Goal: Information Seeking & Learning: Check status

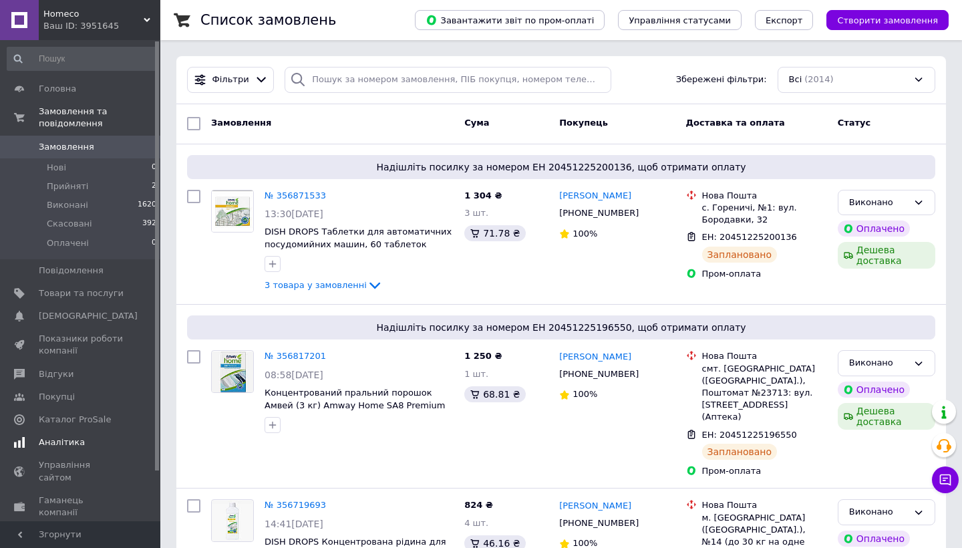
click at [66, 442] on span "Аналітика" at bounding box center [62, 442] width 46 height 12
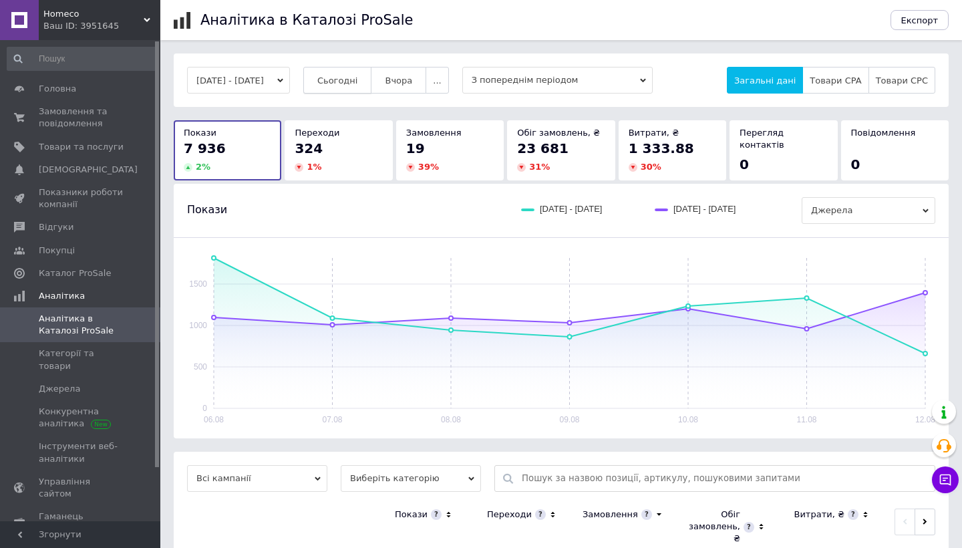
click at [358, 82] on span "Сьогодні" at bounding box center [337, 81] width 41 height 10
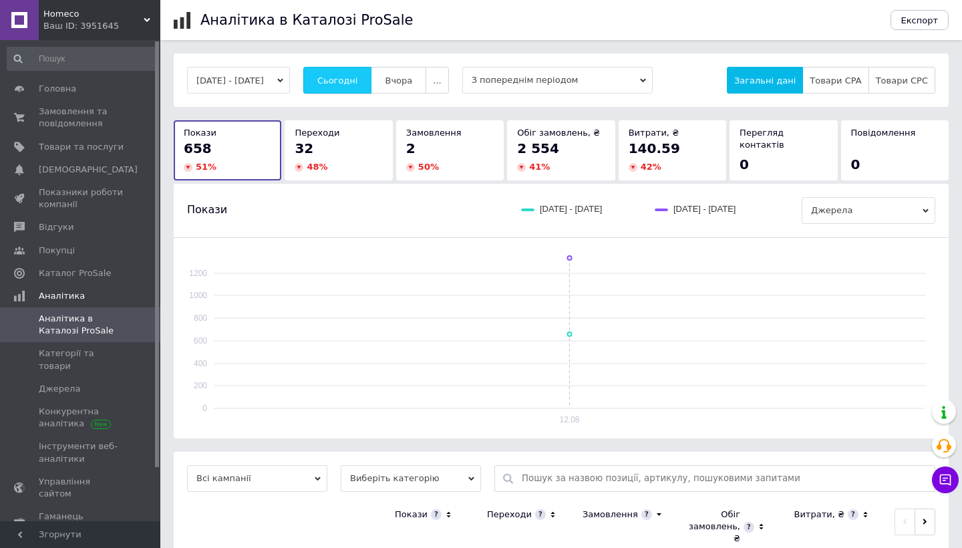
click at [358, 82] on span "Сьогодні" at bounding box center [337, 81] width 41 height 10
click at [358, 78] on span "Сьогодні" at bounding box center [337, 81] width 41 height 10
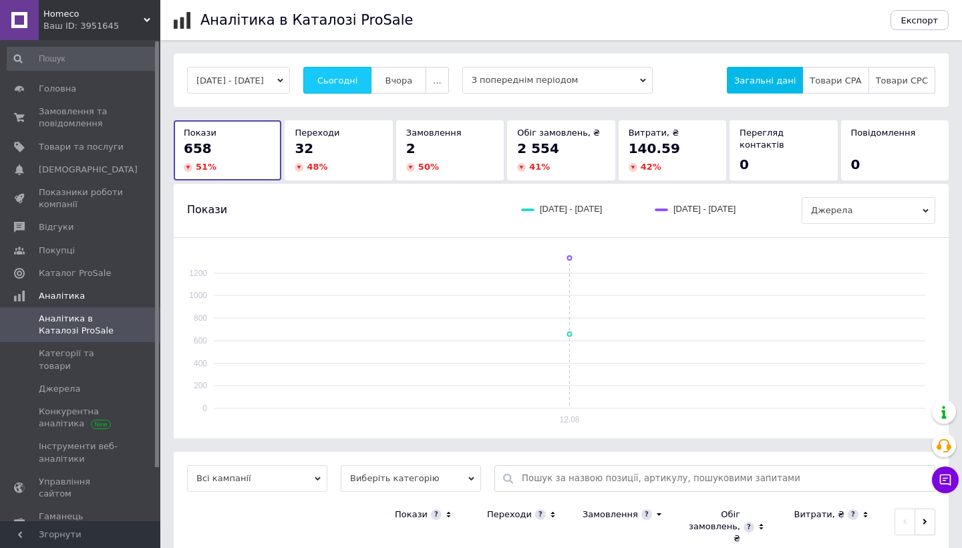
click at [358, 78] on span "Сьогодні" at bounding box center [337, 81] width 41 height 10
click at [358, 82] on span "Сьогодні" at bounding box center [337, 81] width 41 height 10
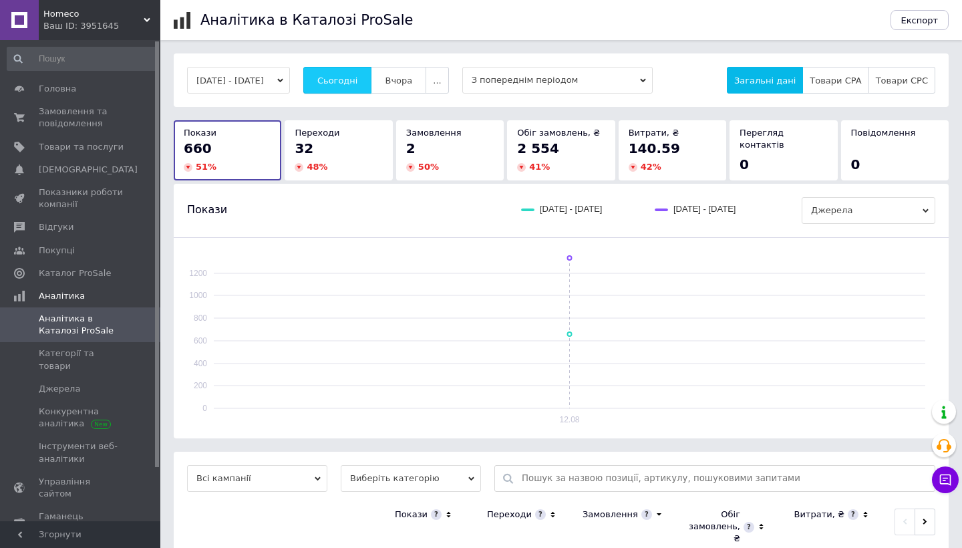
click at [358, 80] on span "Сьогодні" at bounding box center [337, 81] width 41 height 10
click at [358, 82] on span "Сьогодні" at bounding box center [337, 81] width 41 height 10
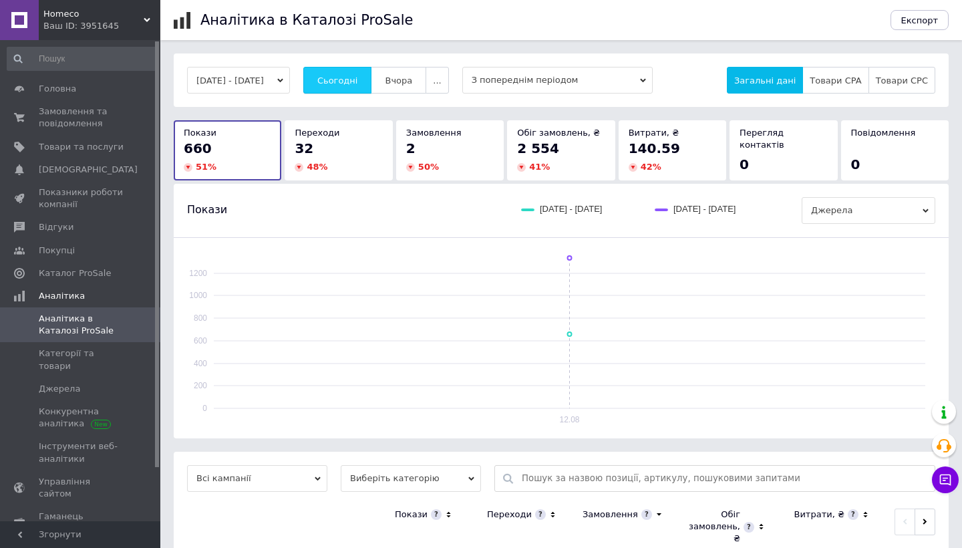
click at [358, 82] on span "Сьогодні" at bounding box center [337, 81] width 41 height 10
click at [358, 78] on span "Сьогодні" at bounding box center [337, 81] width 41 height 10
click at [84, 118] on span "Замовлення та повідомлення" at bounding box center [81, 118] width 85 height 24
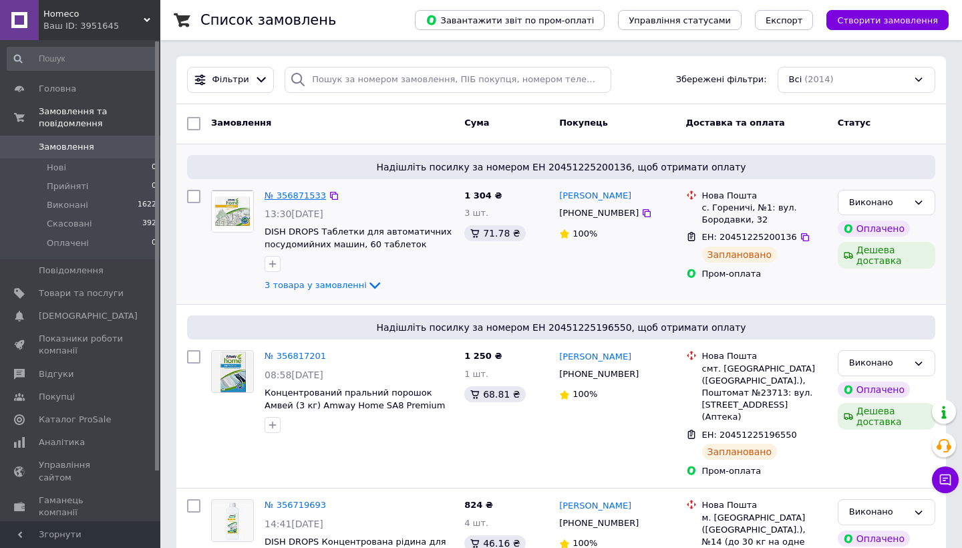
click at [283, 194] on link "№ 356871533" at bounding box center [295, 195] width 61 height 10
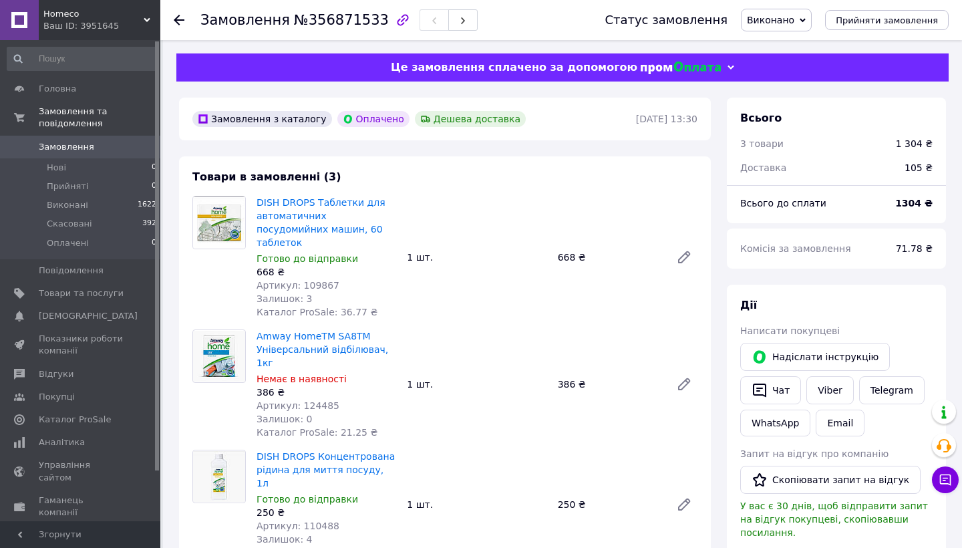
click at [178, 21] on use at bounding box center [179, 20] width 11 height 11
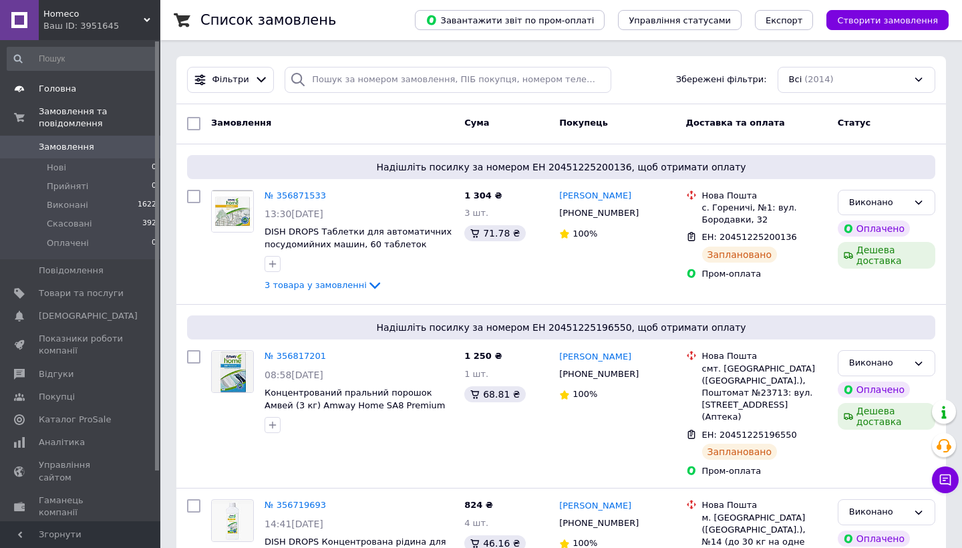
click at [57, 86] on span "Головна" at bounding box center [57, 89] width 37 height 12
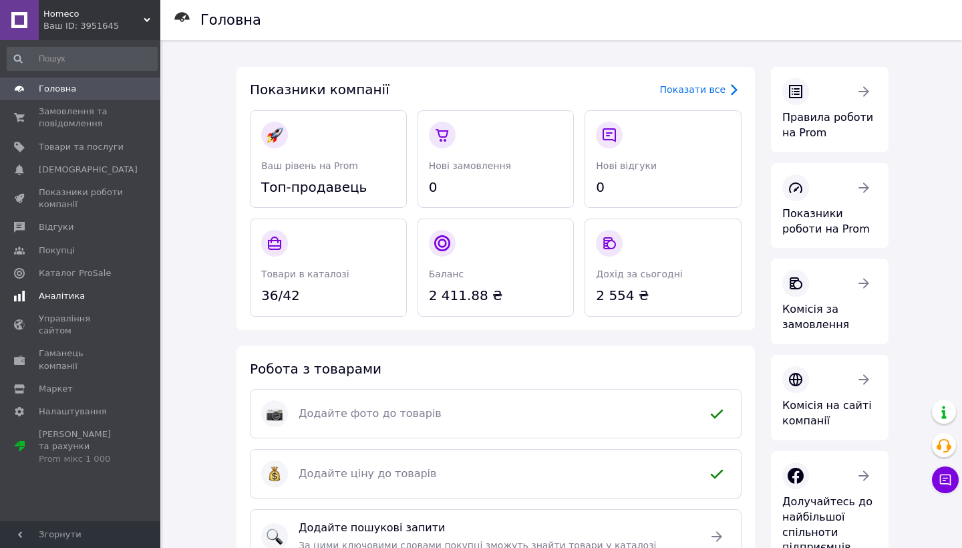
click at [63, 295] on span "Аналітика" at bounding box center [62, 296] width 46 height 12
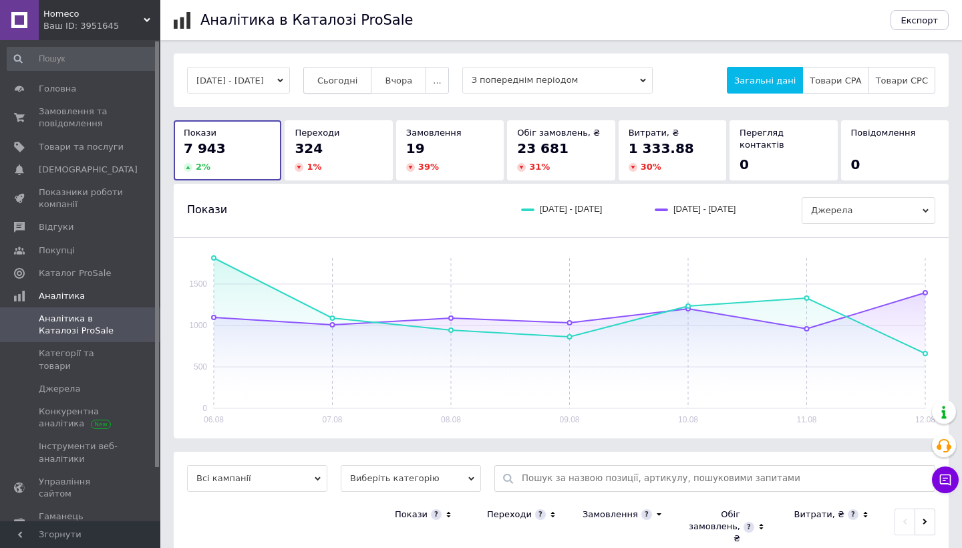
click at [358, 81] on span "Сьогодні" at bounding box center [337, 81] width 41 height 10
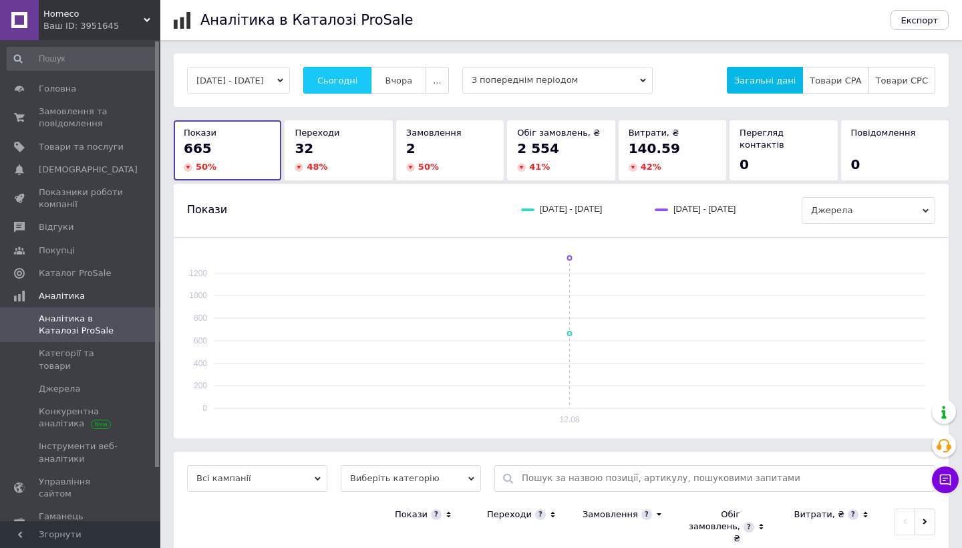
click at [358, 81] on span "Сьогодні" at bounding box center [337, 81] width 41 height 10
click at [358, 80] on span "Сьогодні" at bounding box center [337, 81] width 41 height 10
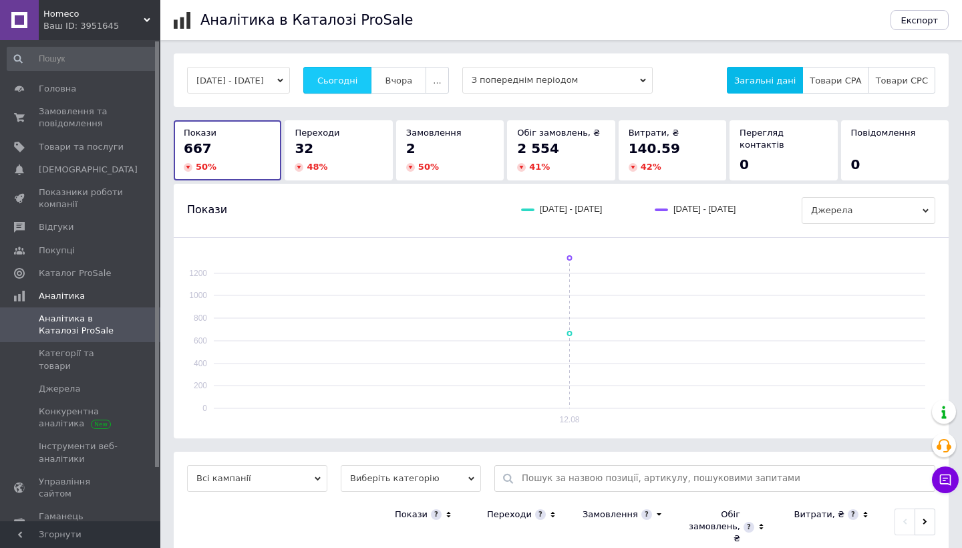
click at [372, 90] on button "Сьогодні" at bounding box center [337, 80] width 69 height 27
click at [94, 146] on span "Товари та послуги" at bounding box center [81, 147] width 85 height 12
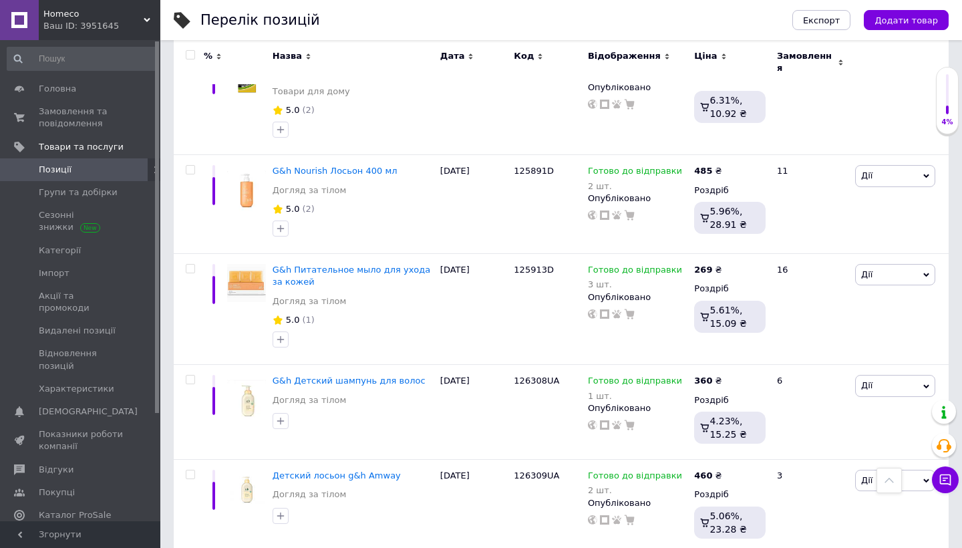
scroll to position [1811, 0]
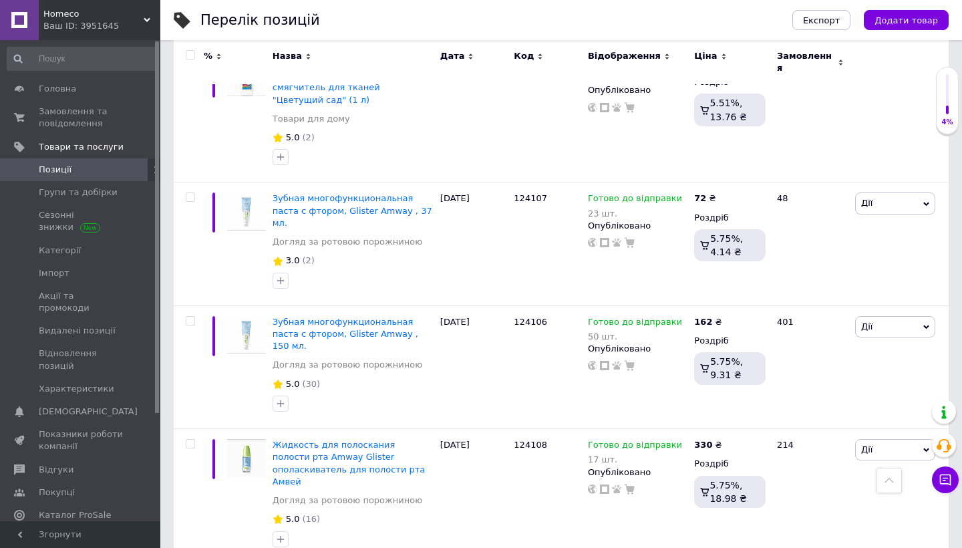
scroll to position [2064, 0]
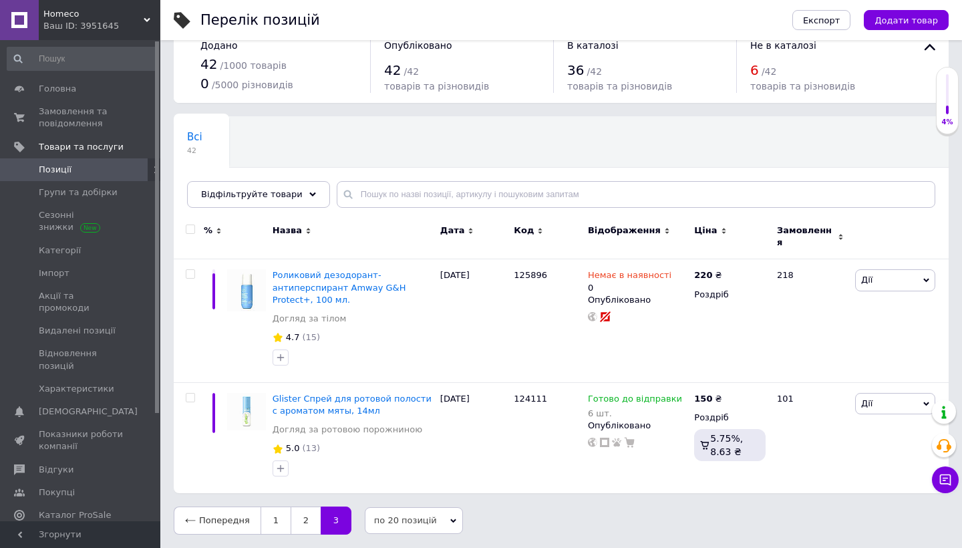
scroll to position [16, 0]
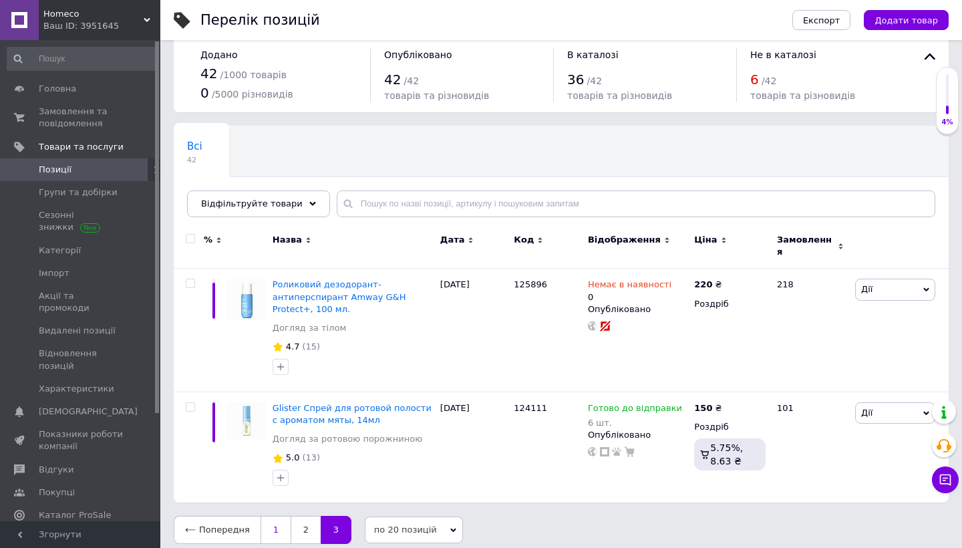
click at [269, 516] on link "1" at bounding box center [276, 530] width 30 height 28
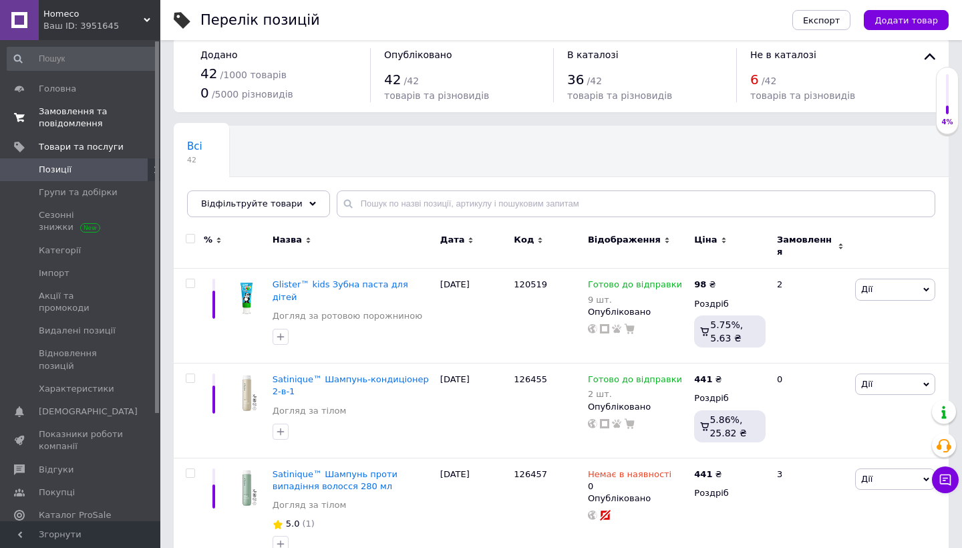
click at [58, 111] on span "Замовлення та повідомлення" at bounding box center [81, 118] width 85 height 24
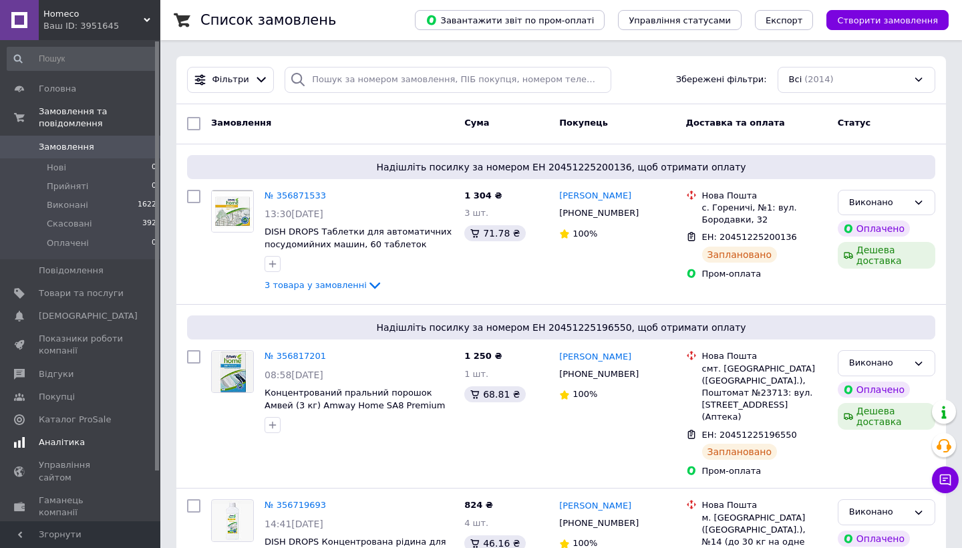
click at [57, 440] on span "Аналітика" at bounding box center [62, 442] width 46 height 12
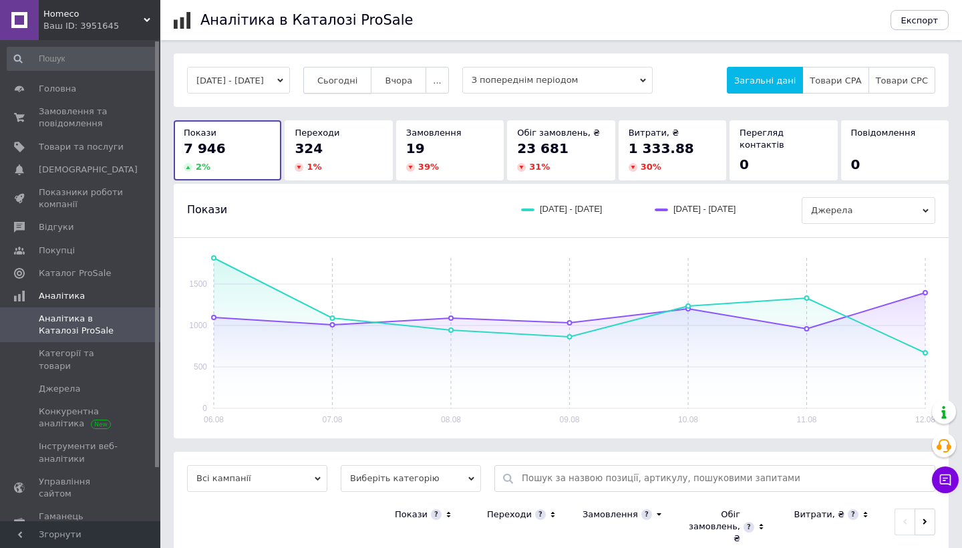
click at [358, 80] on span "Сьогодні" at bounding box center [337, 81] width 41 height 10
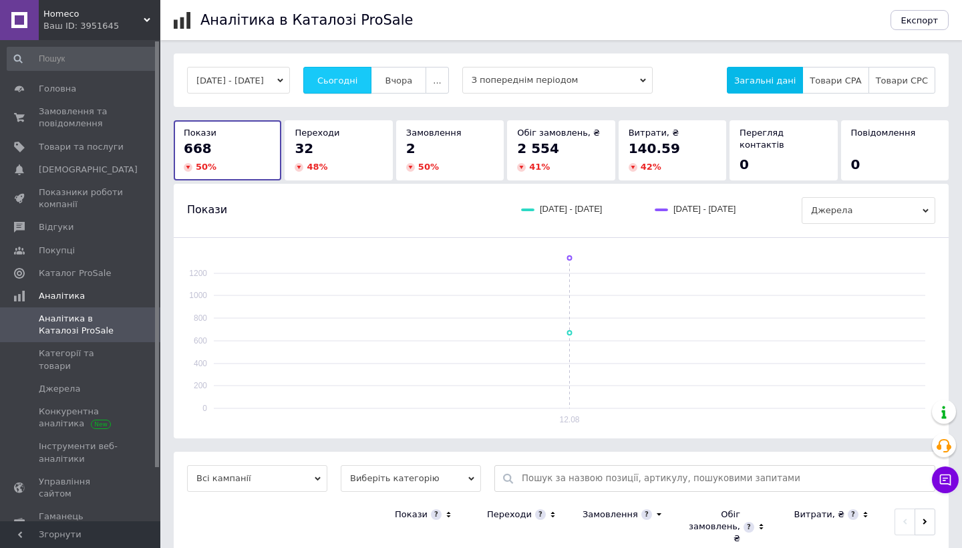
click at [358, 80] on span "Сьогодні" at bounding box center [337, 81] width 41 height 10
click at [358, 85] on span "Сьогодні" at bounding box center [337, 81] width 41 height 10
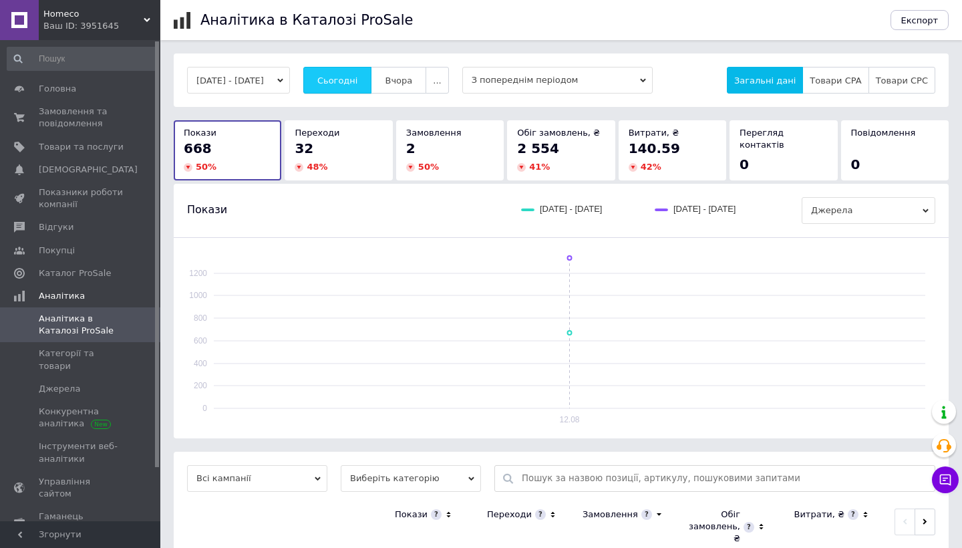
click at [358, 85] on span "Сьогодні" at bounding box center [337, 81] width 41 height 10
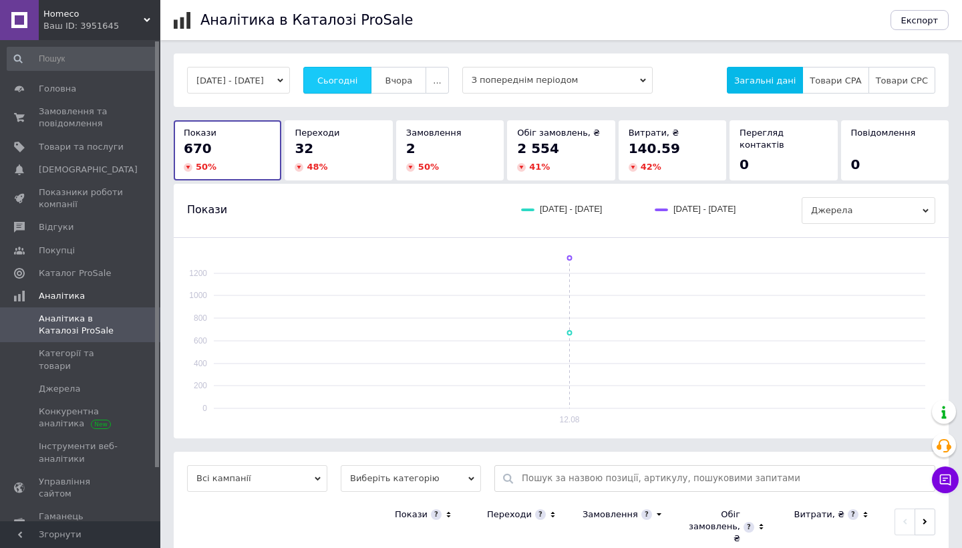
click at [358, 85] on span "Сьогодні" at bounding box center [337, 81] width 41 height 10
click at [358, 80] on span "Сьогодні" at bounding box center [337, 81] width 41 height 10
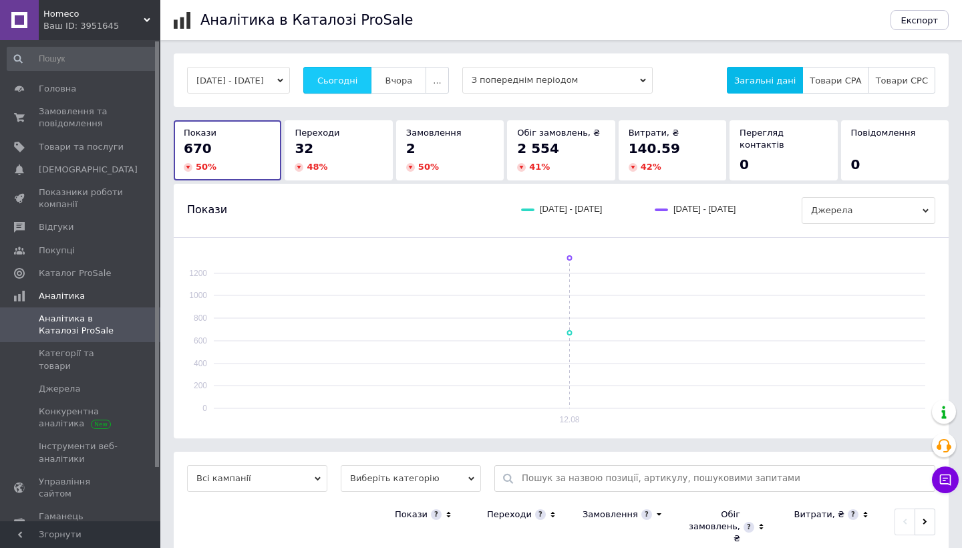
click at [358, 83] on span "Сьогодні" at bounding box center [337, 81] width 41 height 10
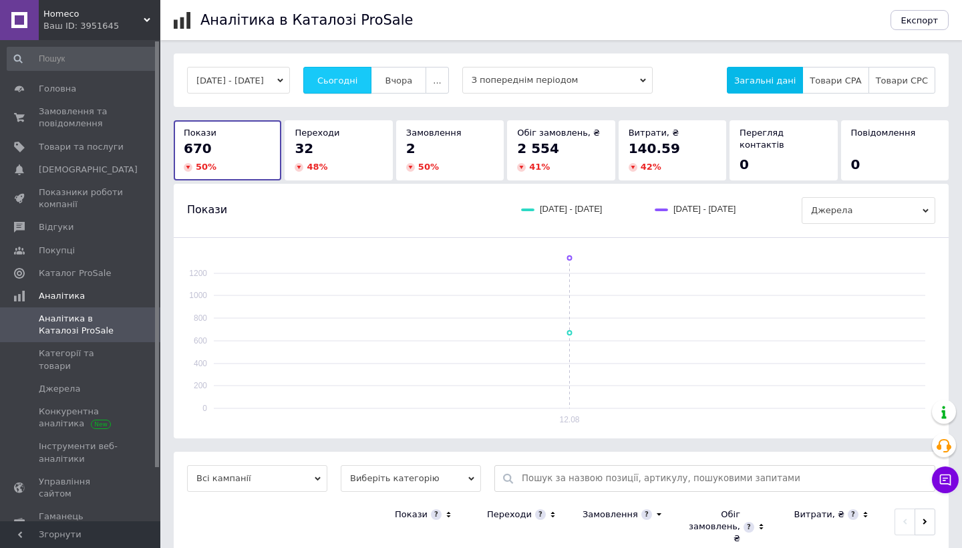
click at [358, 83] on span "Сьогодні" at bounding box center [337, 81] width 41 height 10
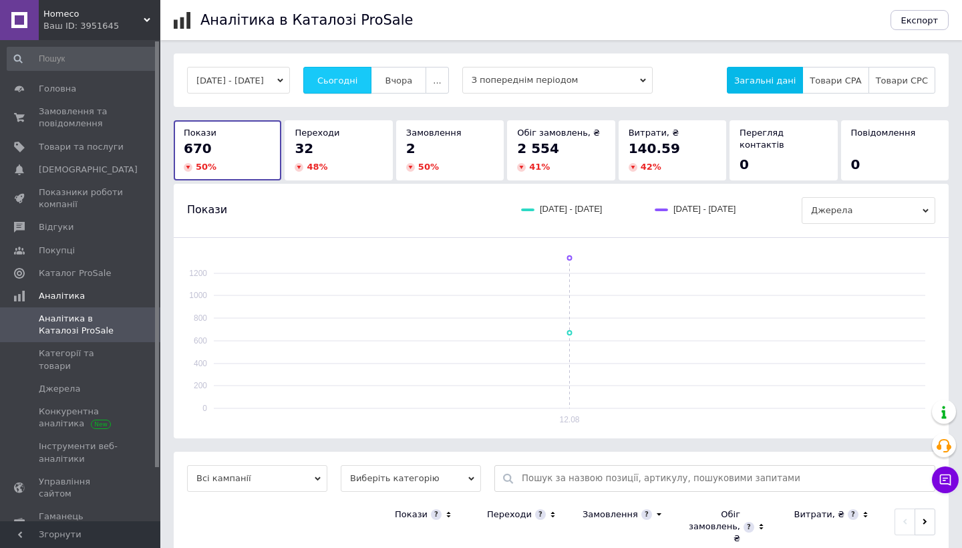
click at [358, 83] on span "Сьогодні" at bounding box center [337, 81] width 41 height 10
click at [372, 86] on button "Сьогодні" at bounding box center [337, 80] width 69 height 27
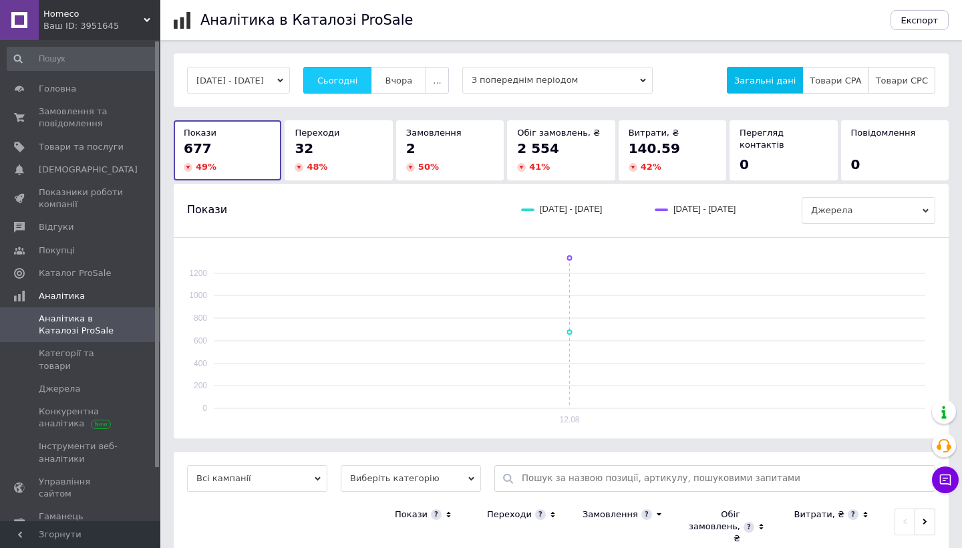
click at [372, 86] on button "Сьогодні" at bounding box center [337, 80] width 69 height 27
click at [358, 82] on span "Сьогодні" at bounding box center [337, 81] width 41 height 10
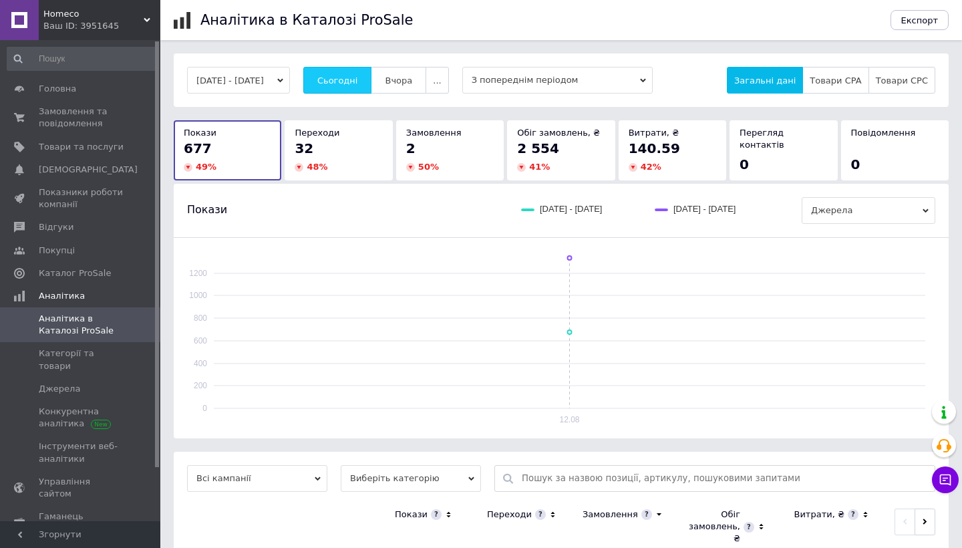
click at [358, 82] on span "Сьогодні" at bounding box center [337, 81] width 41 height 10
